Goal: Check status: Check status

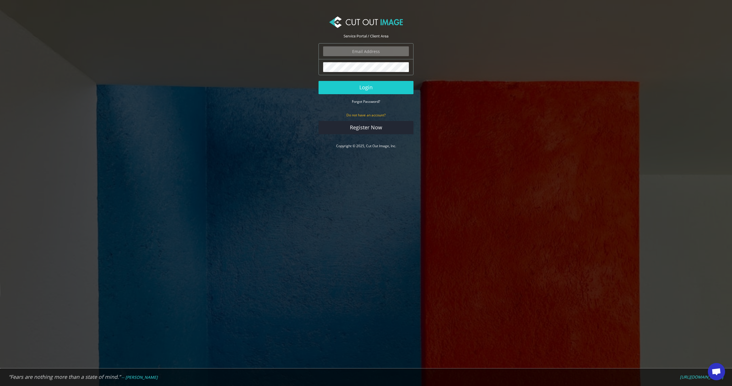
type input "gmc@menhirstudios.com"
click at [366, 87] on button "Login" at bounding box center [366, 87] width 95 height 13
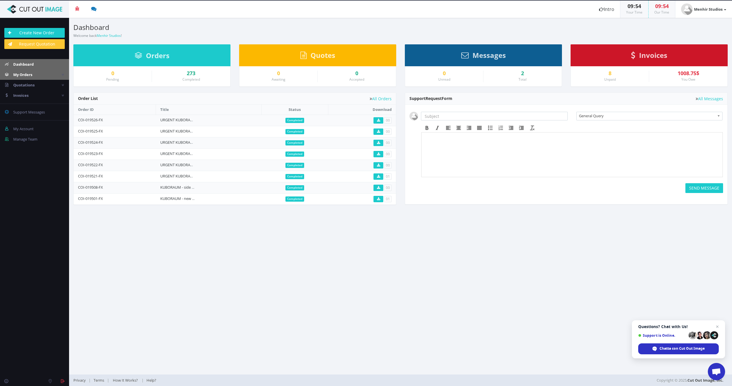
click at [31, 77] on link "My Orders" at bounding box center [34, 74] width 69 height 10
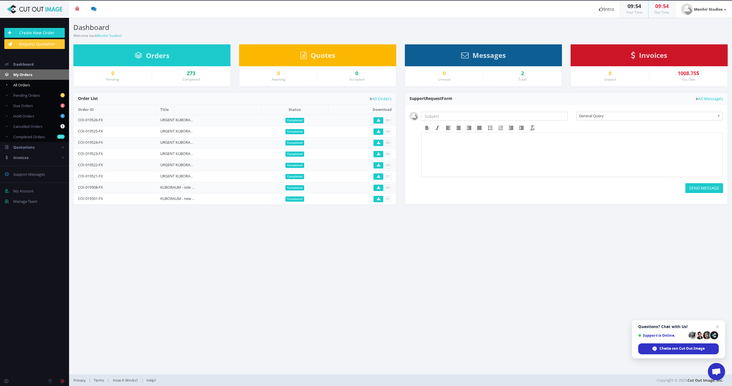
click at [27, 85] on span "All Orders" at bounding box center [21, 84] width 17 height 5
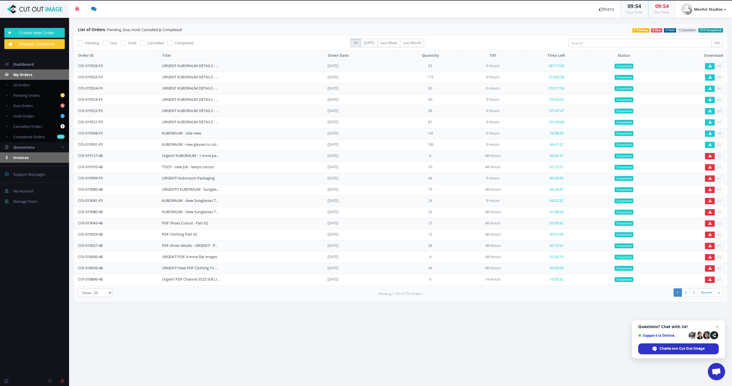
click at [22, 157] on span "Invoices" at bounding box center [20, 157] width 15 height 5
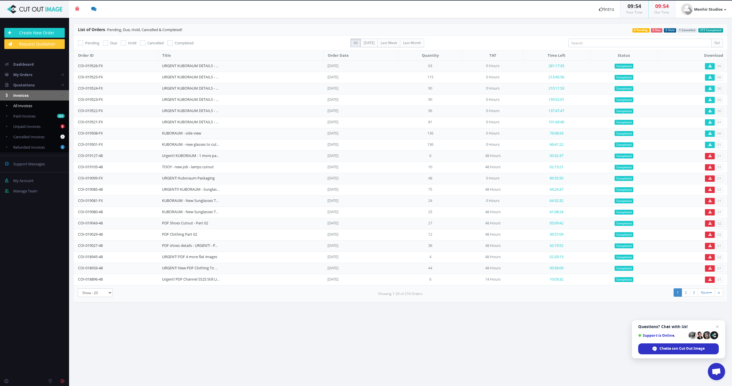
click at [27, 107] on span "All Invoices" at bounding box center [22, 105] width 19 height 5
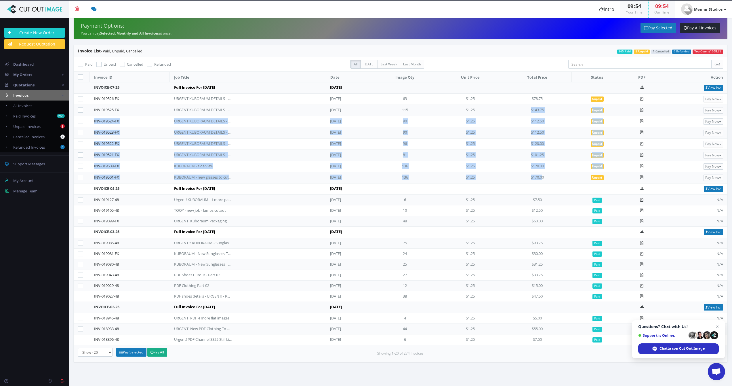
drag, startPoint x: 548, startPoint y: 178, endPoint x: 531, endPoint y: 105, distance: 74.8
click at [531, 105] on tbody "INVOICE-07-25 Full Invoice For July 2025 Aug 01, 2025 View Inv. INV-019526-FX U…" at bounding box center [401, 213] width 654 height 263
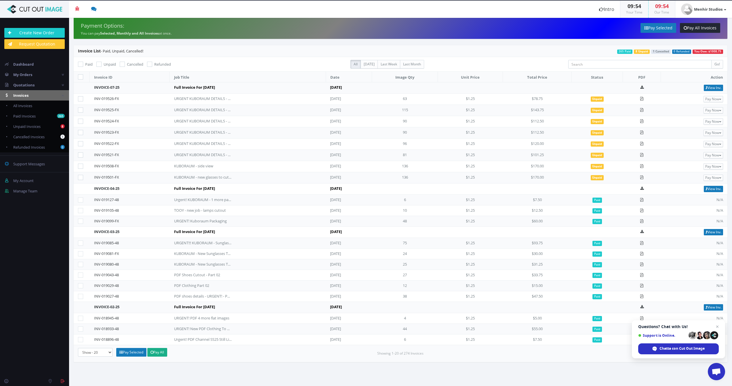
click at [528, 102] on td "$78.75" at bounding box center [537, 99] width 69 height 11
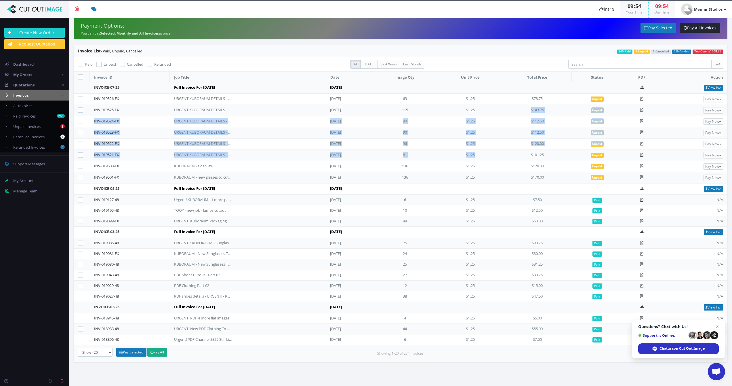
drag, startPoint x: 522, startPoint y: 108, endPoint x: 500, endPoint y: 157, distance: 53.5
click at [499, 155] on tbody "INVOICE-07-25 Full Invoice For July 2025 Aug 01, 2025 View Inv. INV-019526-FX U…" at bounding box center [401, 213] width 654 height 263
click at [500, 157] on td "$1.25" at bounding box center [470, 155] width 65 height 11
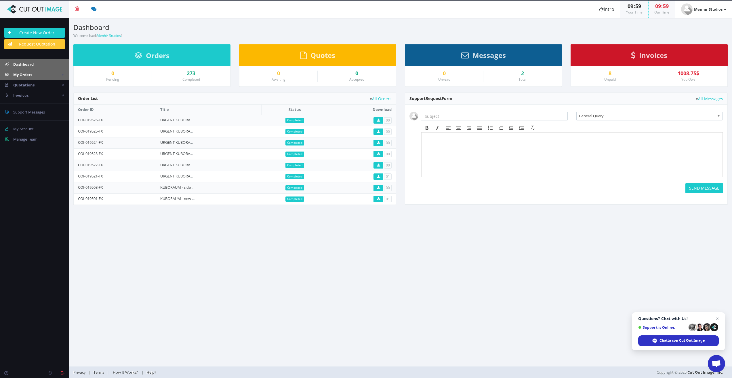
click at [27, 75] on span "My Orders" at bounding box center [22, 74] width 19 height 5
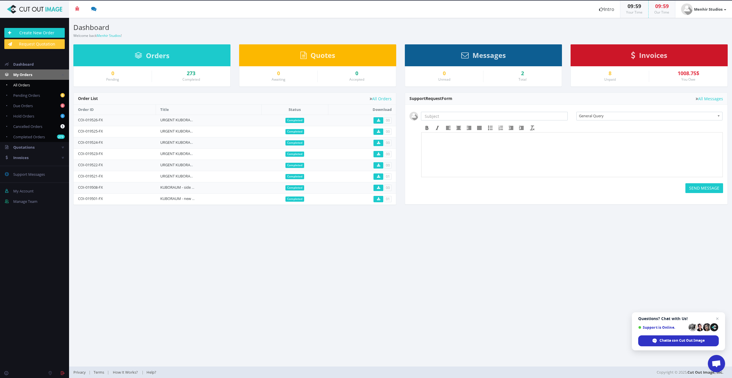
click at [26, 86] on span "All Orders" at bounding box center [21, 84] width 17 height 5
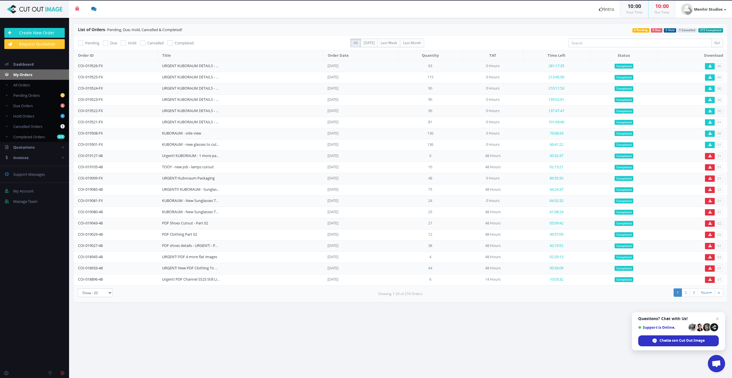
click at [220, 76] on div "URGENT KUBORAUM DETAILS - Part 05" at bounding box center [191, 76] width 58 height 5
click at [197, 75] on link "URGENT KUBORAUM DETAILS - Part 05" at bounding box center [195, 76] width 66 height 5
